Goal: Transaction & Acquisition: Purchase product/service

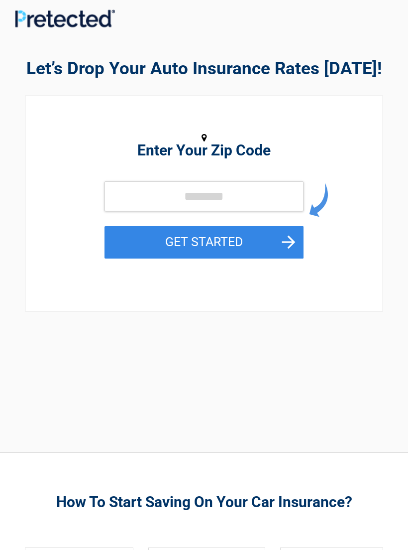
click at [313, 180] on div "Enter Your Zip Code GET STARTED" at bounding box center [203, 198] width 347 height 185
click at [255, 198] on input "tel" at bounding box center [204, 196] width 199 height 30
type input "*****"
click at [236, 249] on button "GET STARTED" at bounding box center [204, 242] width 199 height 32
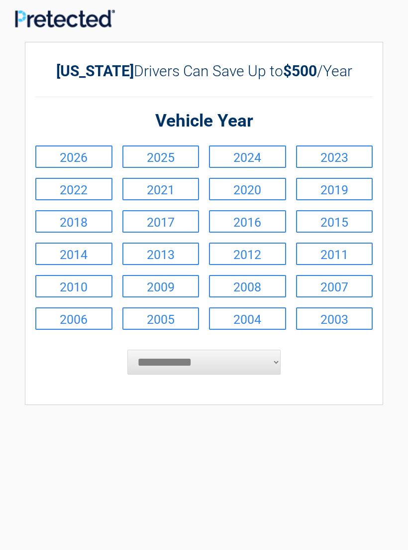
click at [351, 158] on link "2023" at bounding box center [334, 156] width 77 height 22
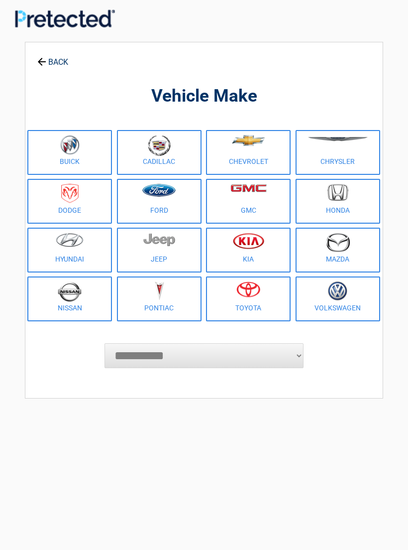
click at [255, 156] on figure at bounding box center [248, 146] width 73 height 22
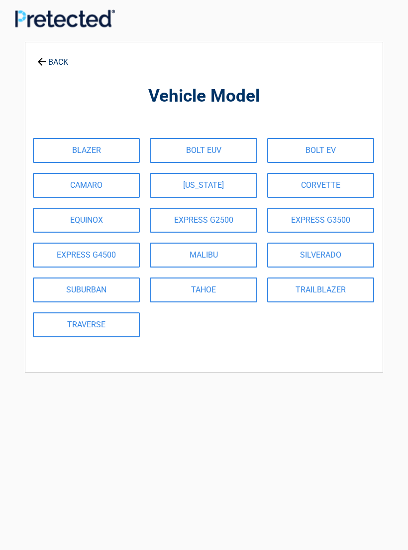
click at [96, 225] on link "EQUINOX" at bounding box center [86, 220] width 107 height 25
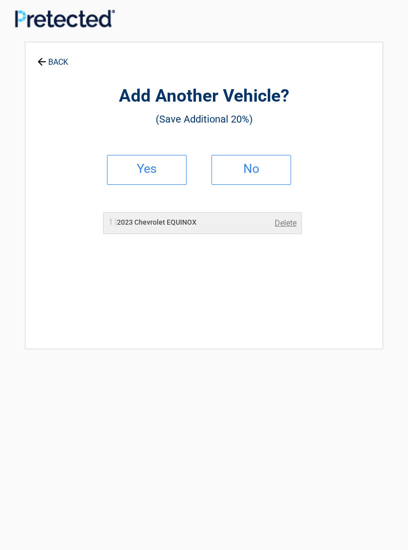
click at [271, 160] on link "No" at bounding box center [252, 170] width 80 height 30
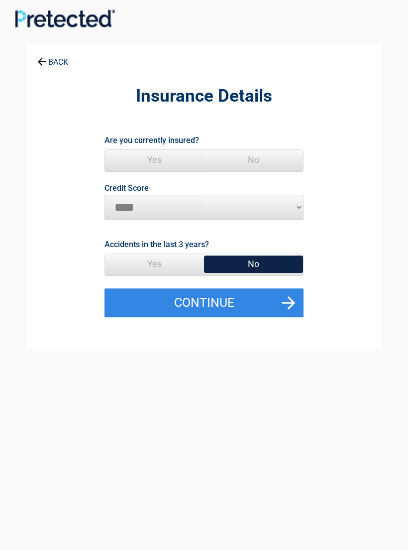
click at [154, 160] on span "Yes" at bounding box center [154, 160] width 99 height 20
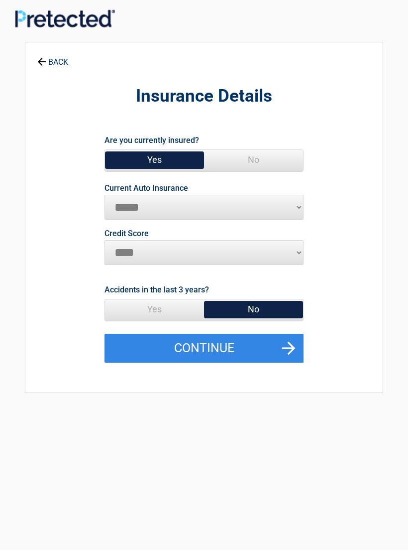
click at [296, 205] on select "**********" at bounding box center [204, 207] width 199 height 25
select select "**********"
click at [159, 306] on span "Yes" at bounding box center [154, 309] width 99 height 20
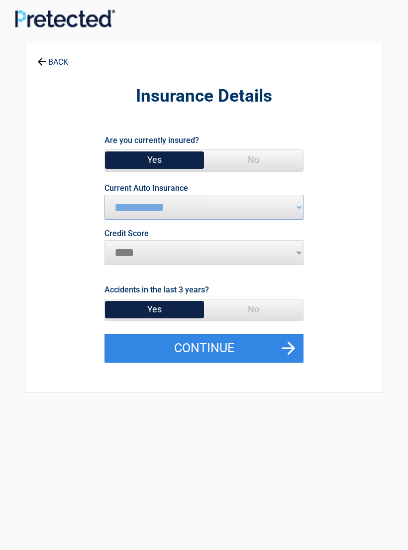
click at [215, 346] on button "Continue" at bounding box center [204, 348] width 199 height 29
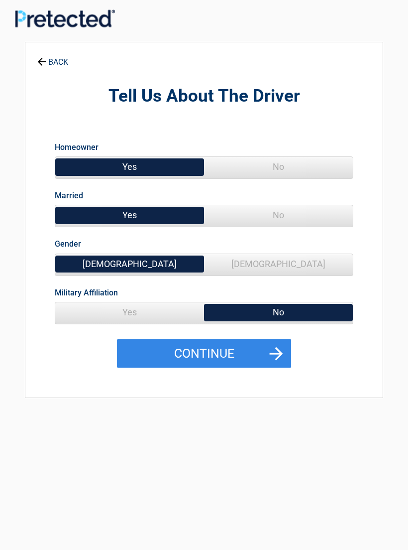
click at [316, 173] on span "No" at bounding box center [278, 167] width 149 height 20
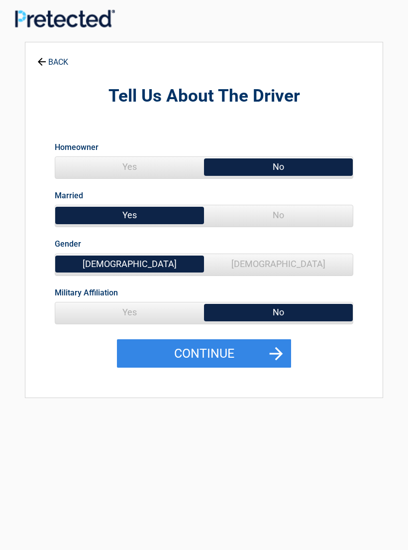
click at [311, 214] on span "No" at bounding box center [278, 215] width 149 height 20
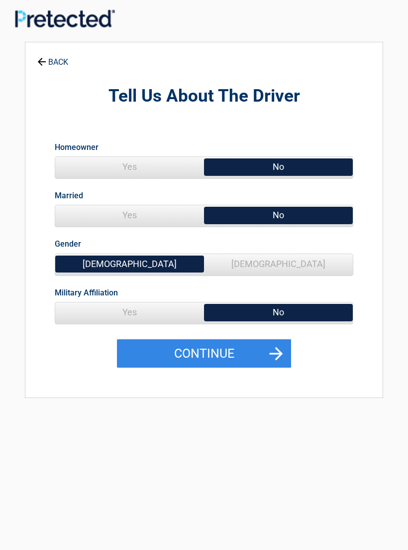
click at [301, 269] on span "[DEMOGRAPHIC_DATA]" at bounding box center [278, 264] width 149 height 20
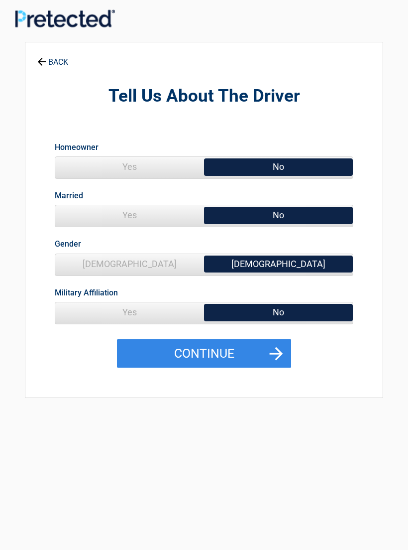
click at [249, 352] on button "Continue" at bounding box center [204, 353] width 174 height 29
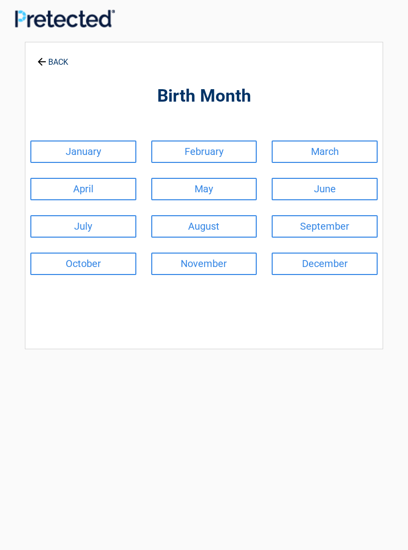
click at [95, 190] on link "April" at bounding box center [83, 189] width 106 height 22
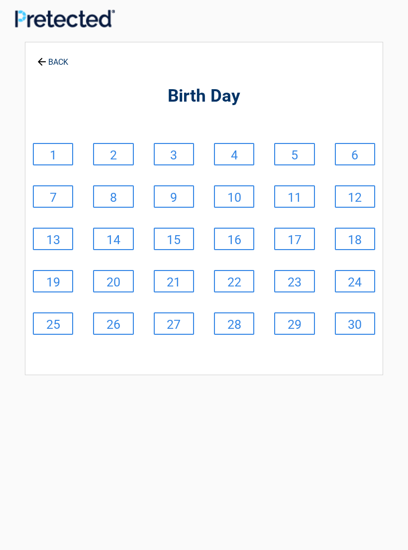
click at [369, 153] on link "6" at bounding box center [355, 154] width 40 height 22
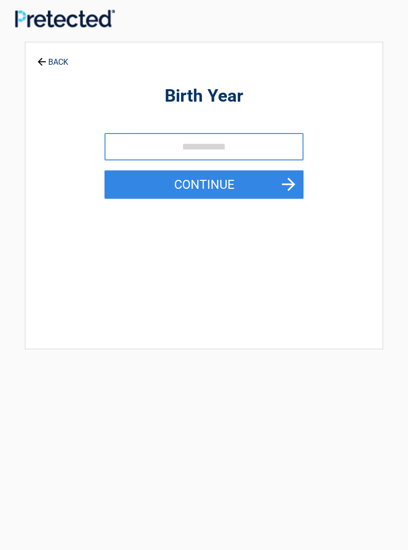
click at [194, 153] on input "tel" at bounding box center [204, 146] width 199 height 27
type input "****"
click at [230, 184] on button "Continue" at bounding box center [204, 184] width 199 height 29
